Goal: Information Seeking & Learning: Learn about a topic

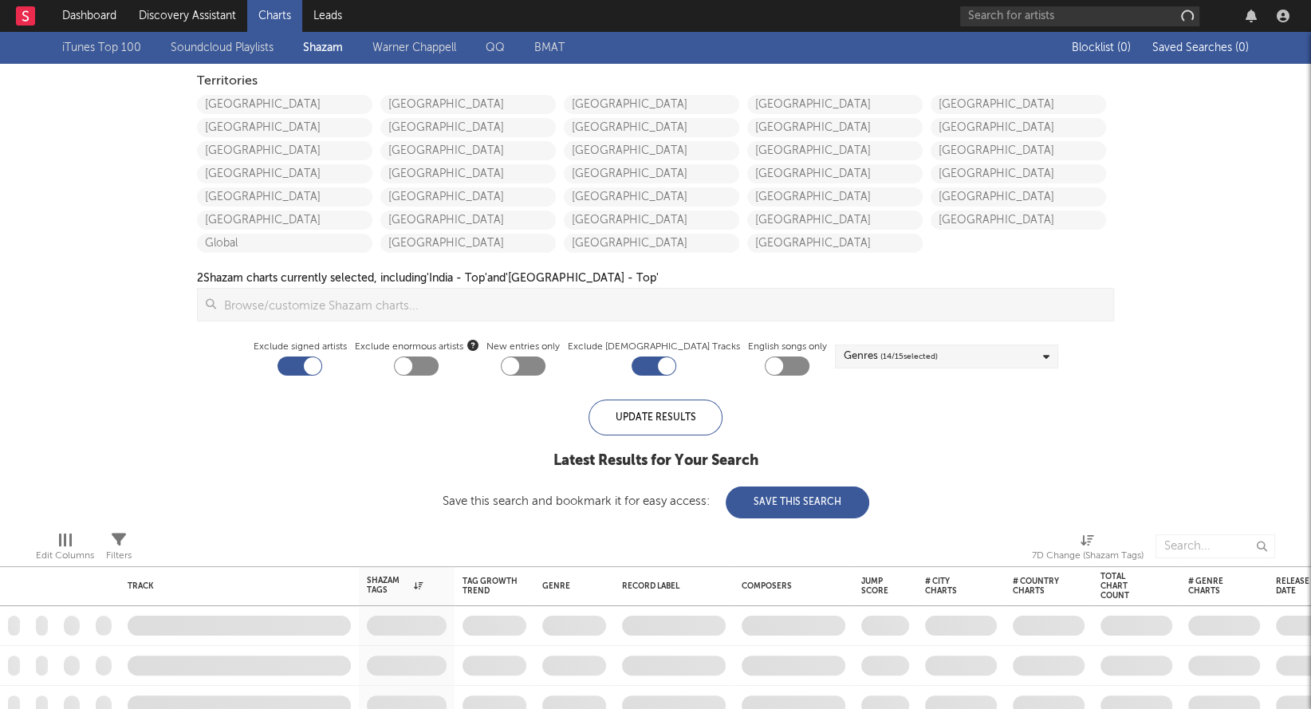
click at [1109, 29] on div at bounding box center [1127, 16] width 335 height 32
click at [1082, 14] on input "text" at bounding box center [1079, 16] width 239 height 20
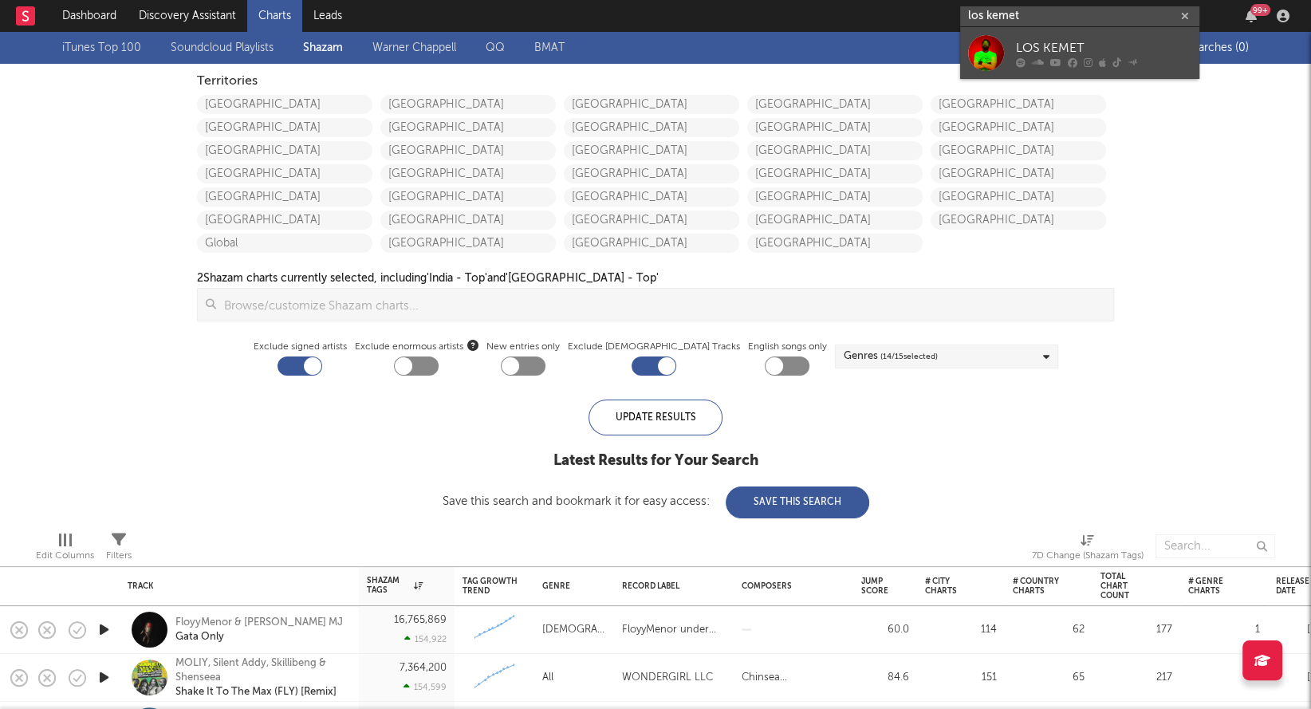
type input "los kemet"
click at [1029, 37] on link "LOS KEMET" at bounding box center [1079, 53] width 239 height 52
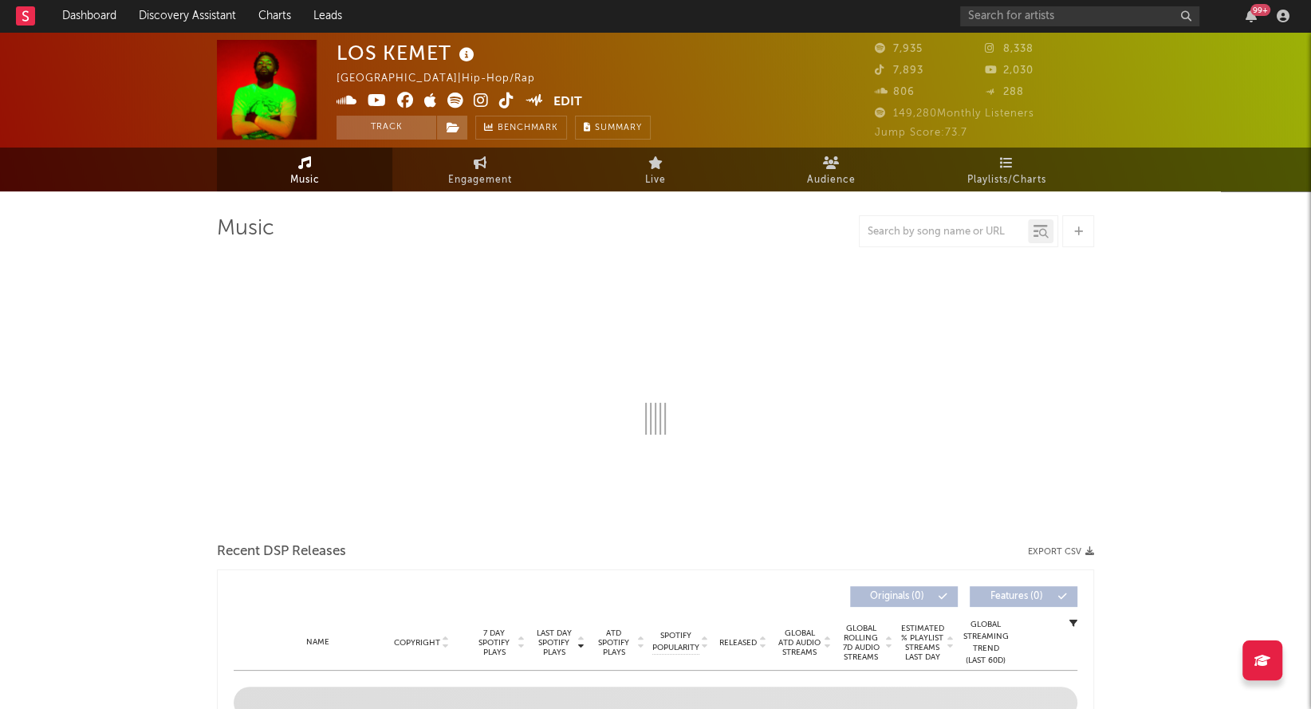
select select "6m"
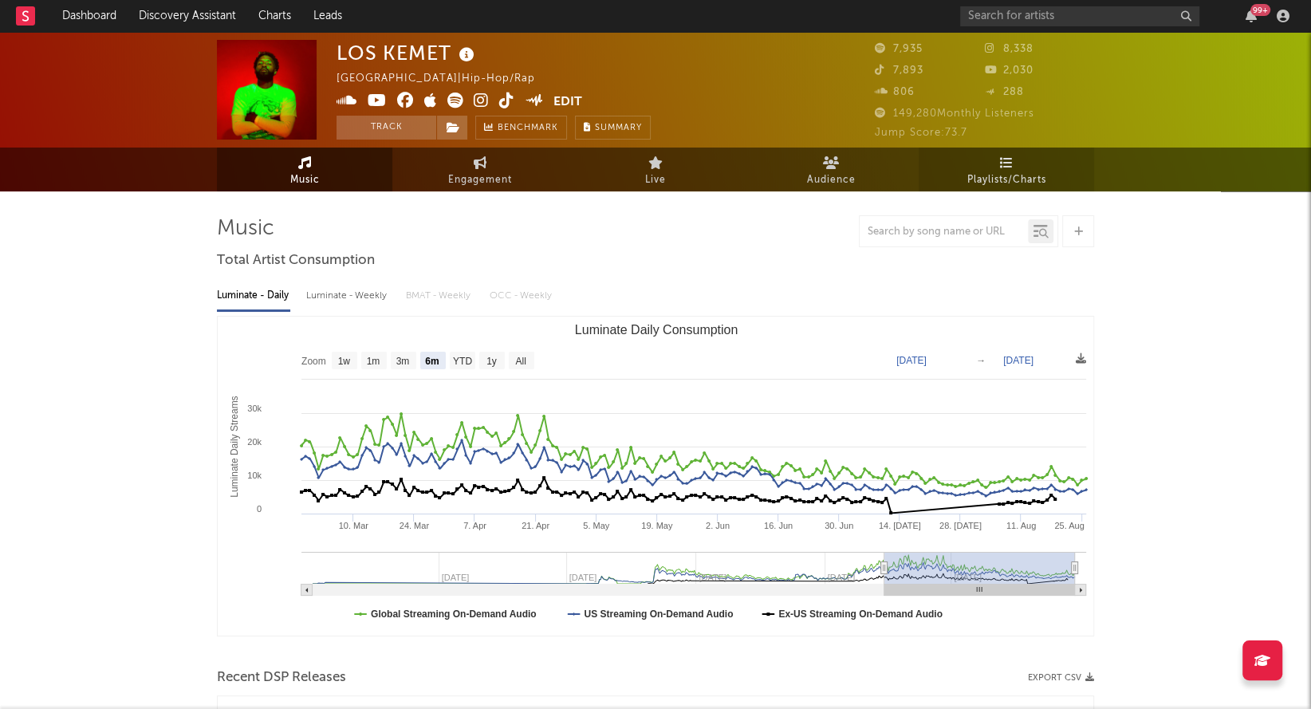
click at [1000, 161] on icon at bounding box center [1007, 162] width 14 height 13
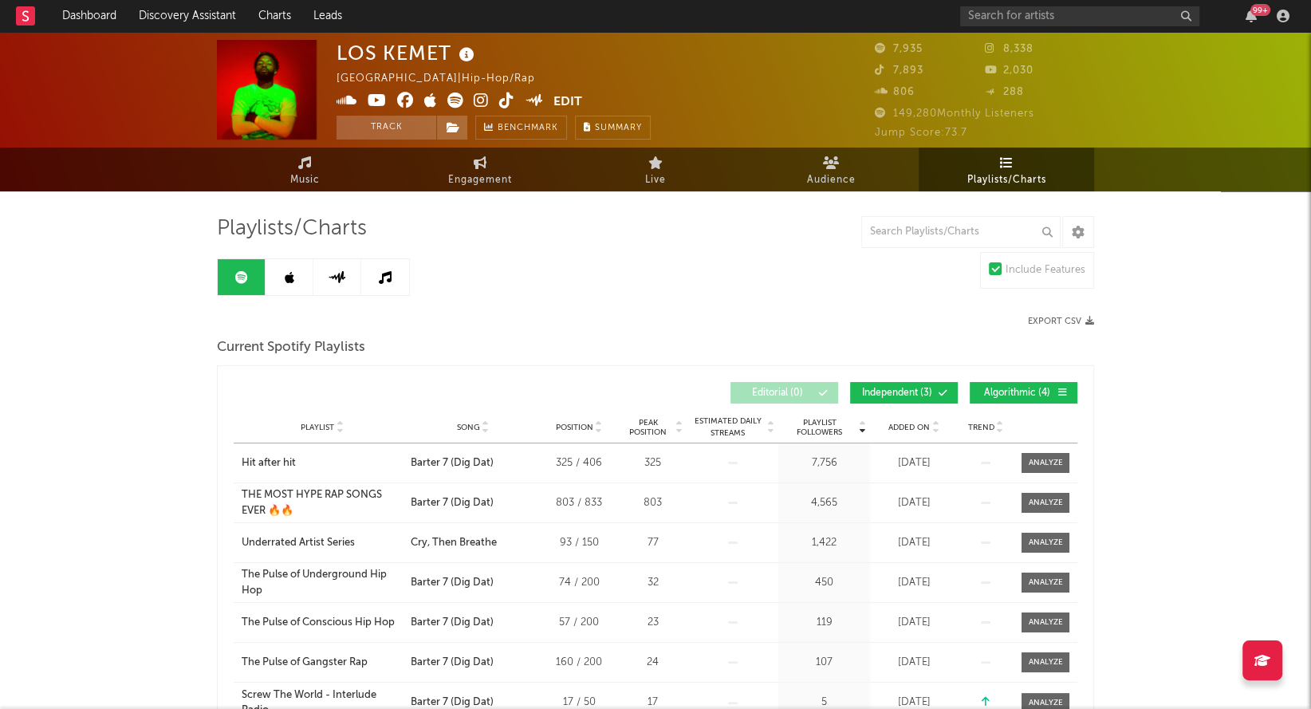
click at [304, 270] on link at bounding box center [290, 277] width 48 height 36
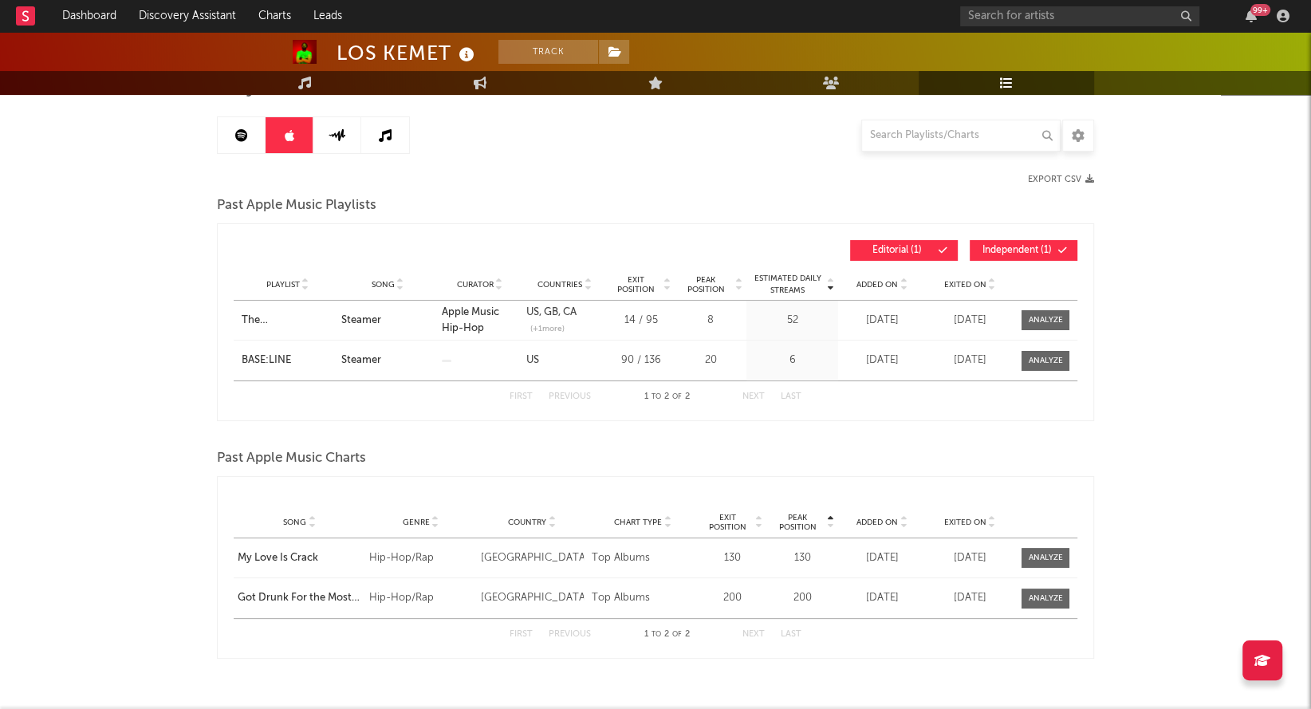
scroll to position [145, 0]
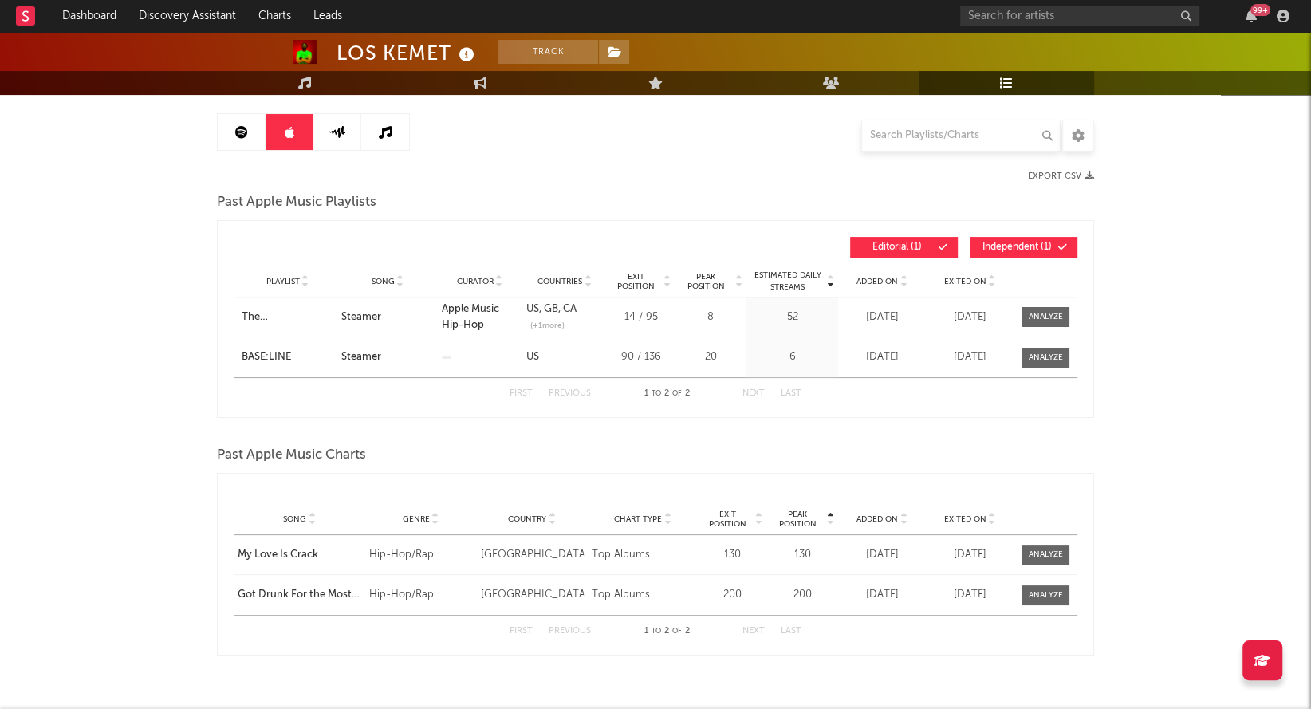
click at [324, 120] on link at bounding box center [337, 132] width 48 height 36
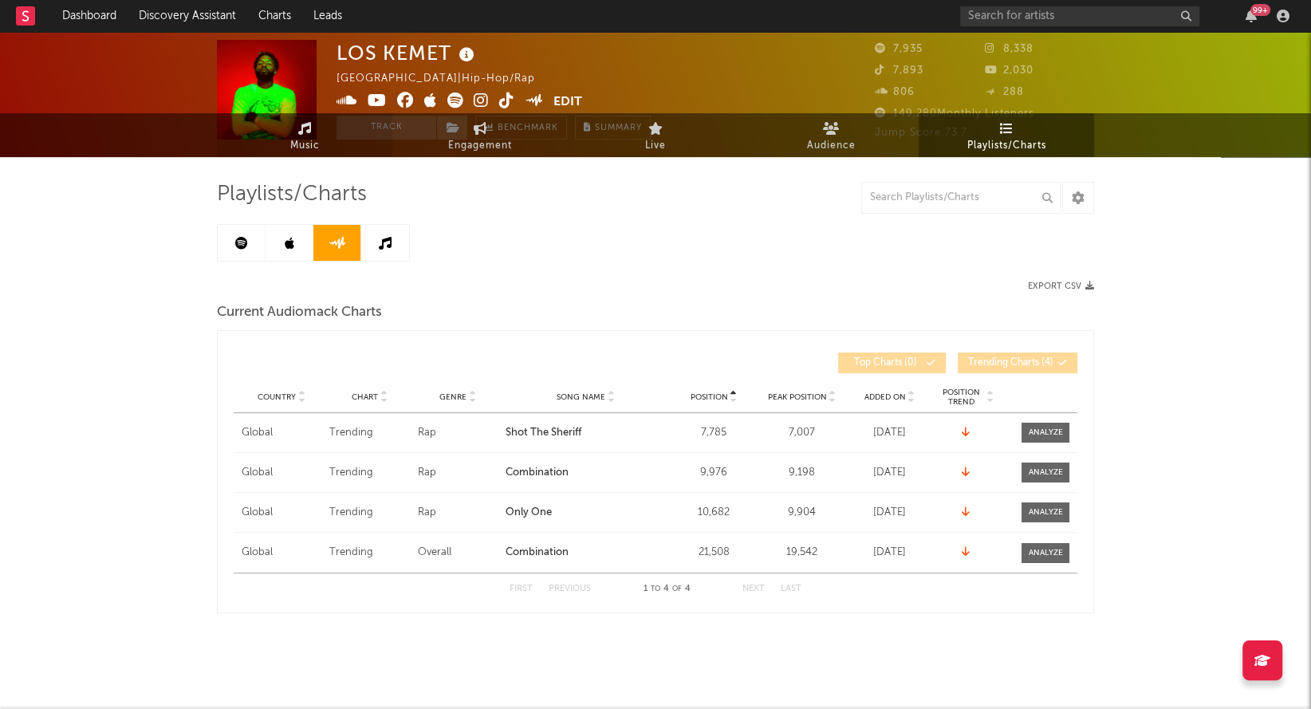
scroll to position [33, 0]
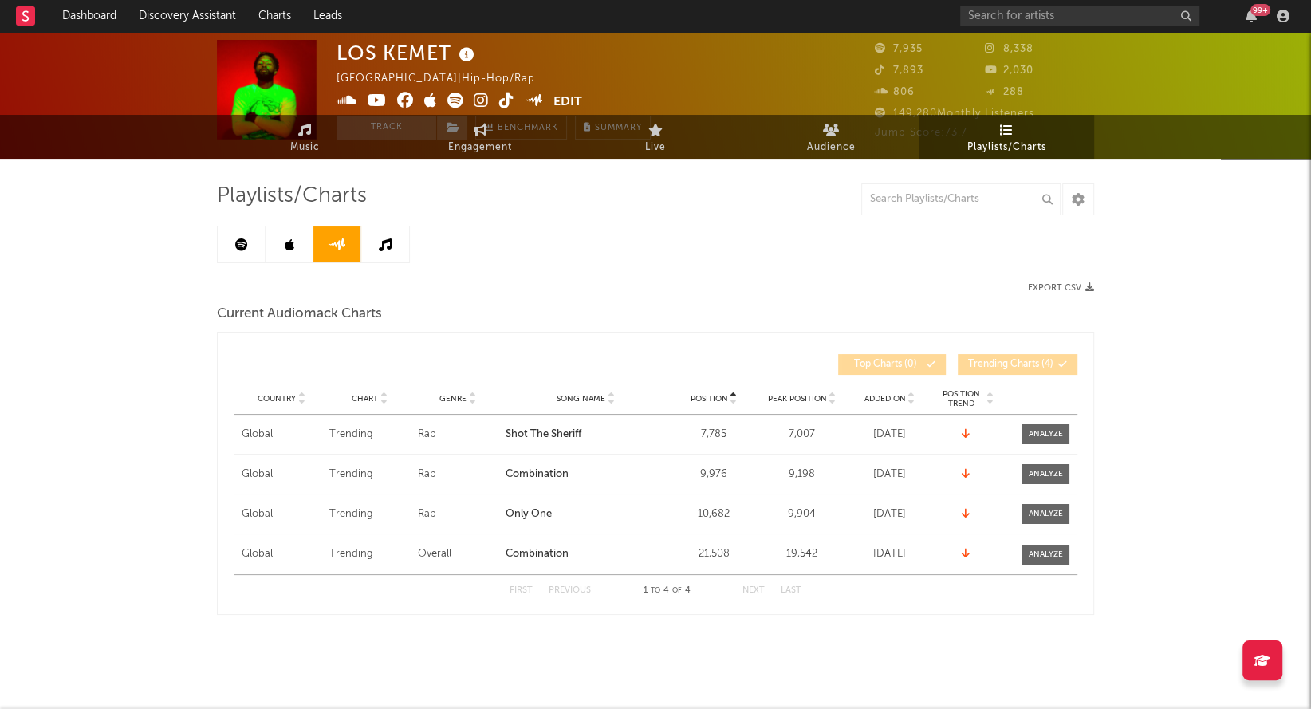
click at [387, 253] on link at bounding box center [385, 245] width 48 height 36
